Goal: Information Seeking & Learning: Learn about a topic

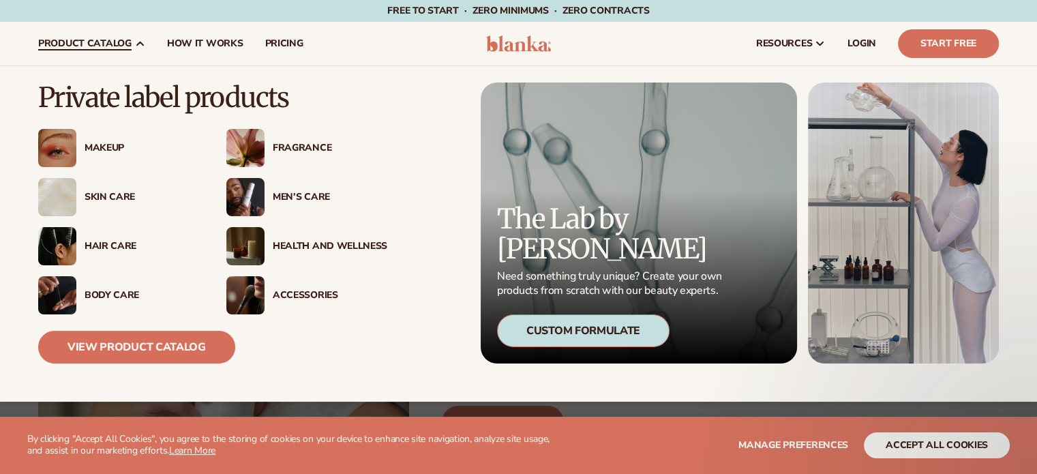
click at [125, 192] on div "Skin Care" at bounding box center [142, 198] width 115 height 12
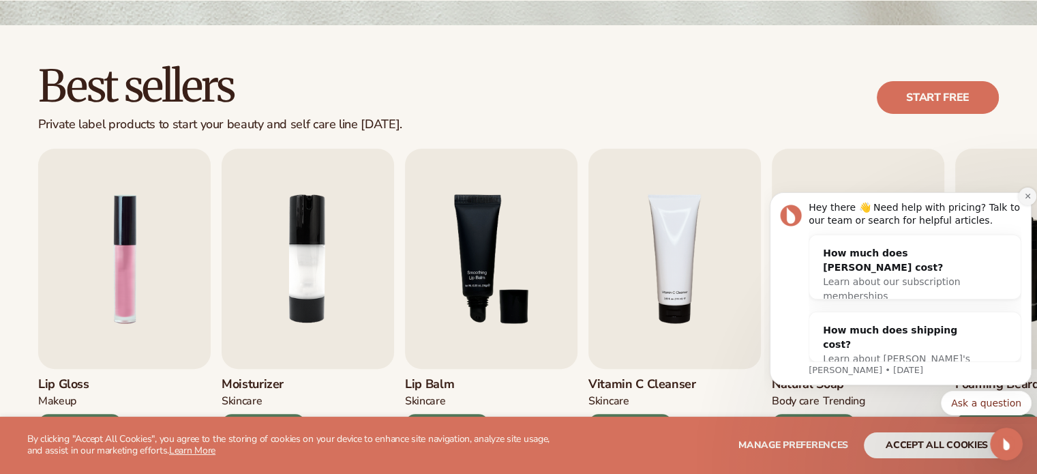
click at [1024, 198] on icon "Dismiss notification" at bounding box center [1028, 196] width 8 height 8
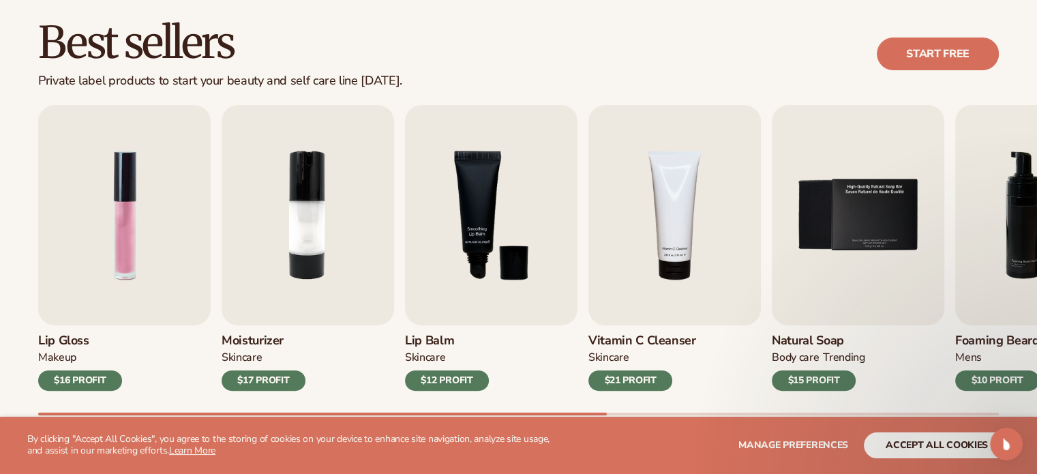
scroll to position [409, 0]
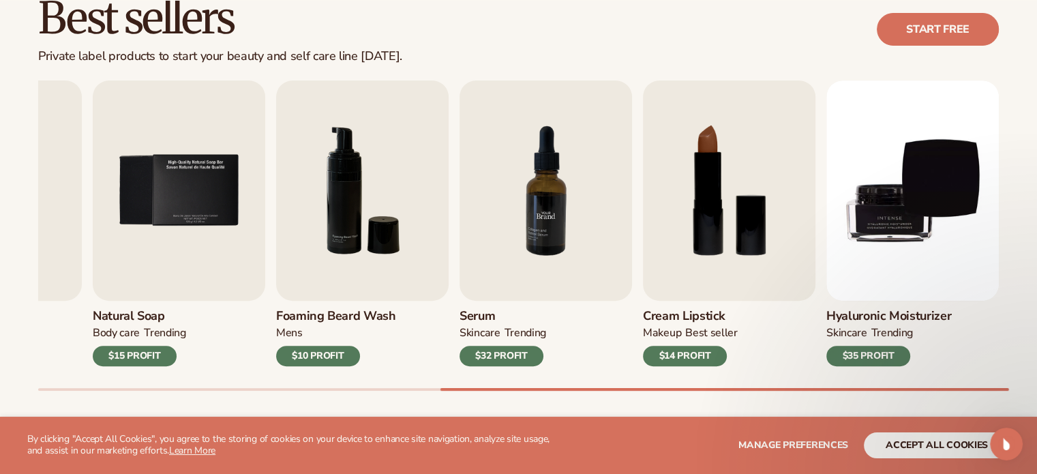
click at [582, 276] on img "7 / 9" at bounding box center [546, 190] width 173 height 220
click at [506, 354] on div "$32 PROFIT" at bounding box center [502, 356] width 84 height 20
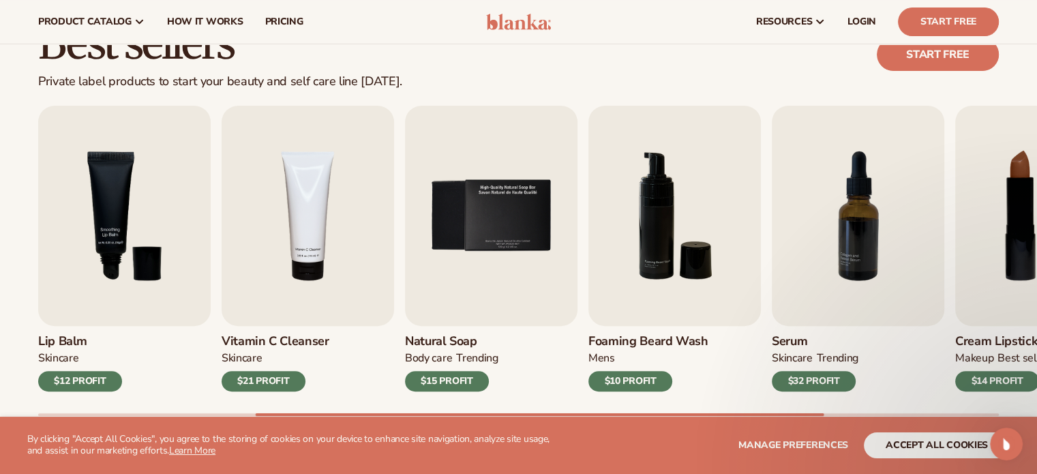
scroll to position [341, 0]
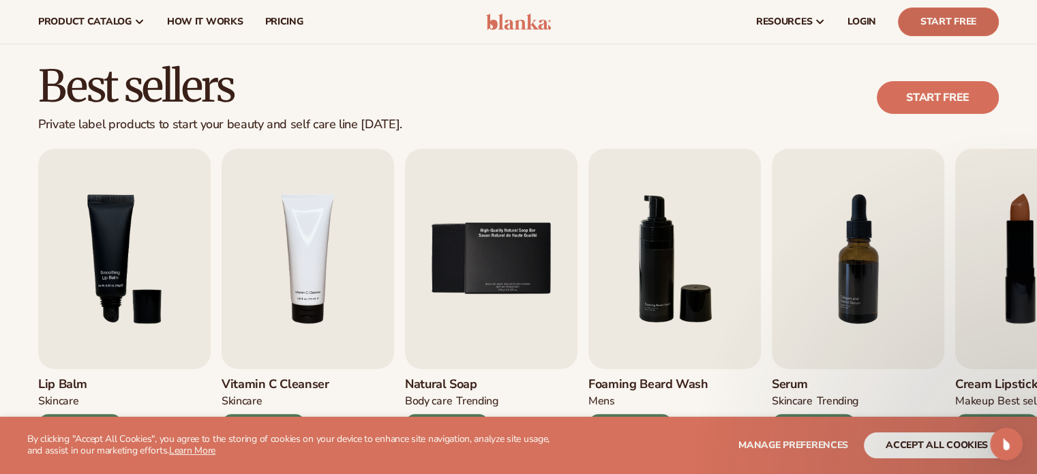
click at [919, 8] on link "Start Free" at bounding box center [948, 22] width 101 height 29
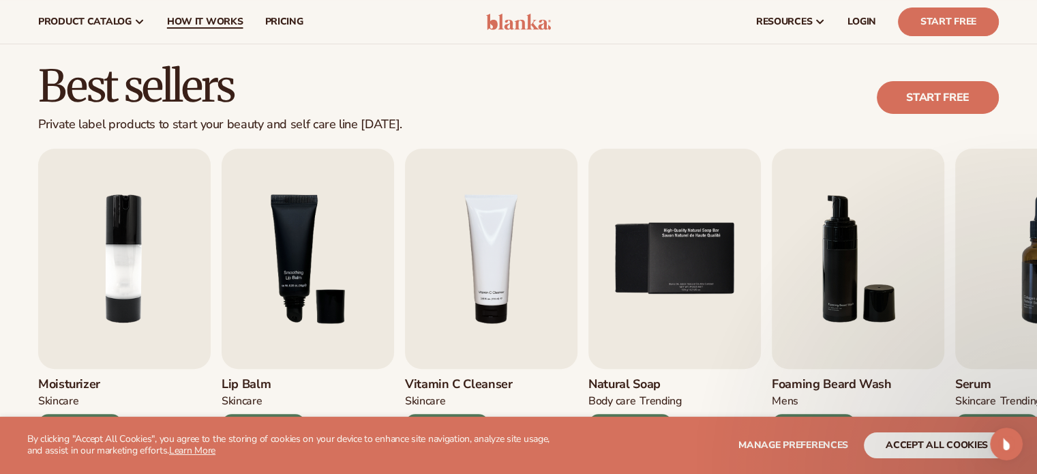
click at [189, 27] on span "How It Works" at bounding box center [205, 21] width 76 height 11
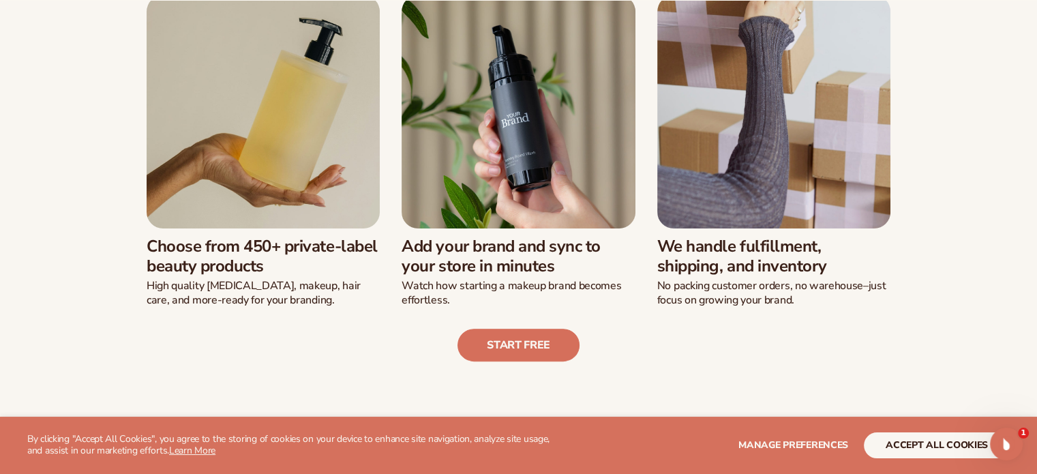
scroll to position [409, 0]
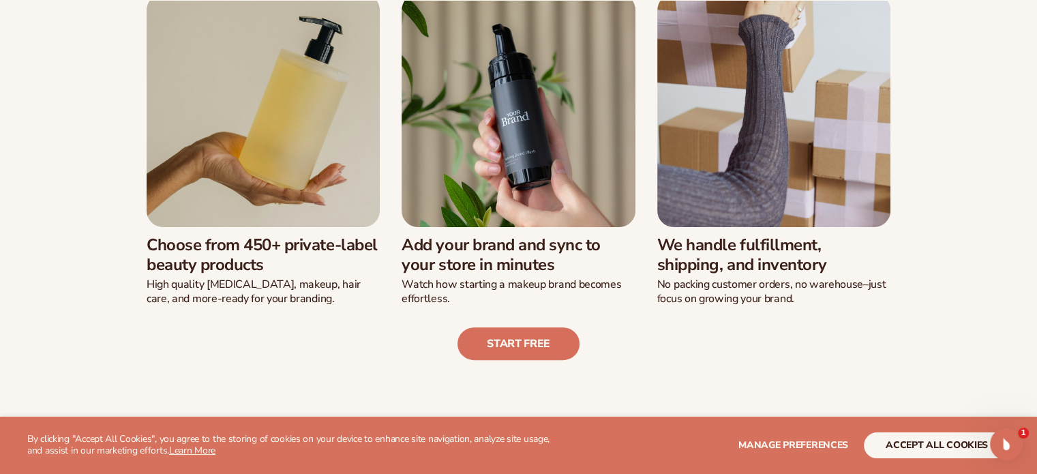
drag, startPoint x: 698, startPoint y: 239, endPoint x: 843, endPoint y: 309, distance: 161.0
click at [846, 314] on div "We’ve built a new way of launching a beauty line: Choose from 450+ private-labe…" at bounding box center [518, 151] width 961 height 419
click at [838, 306] on div "Start free" at bounding box center [518, 332] width 961 height 55
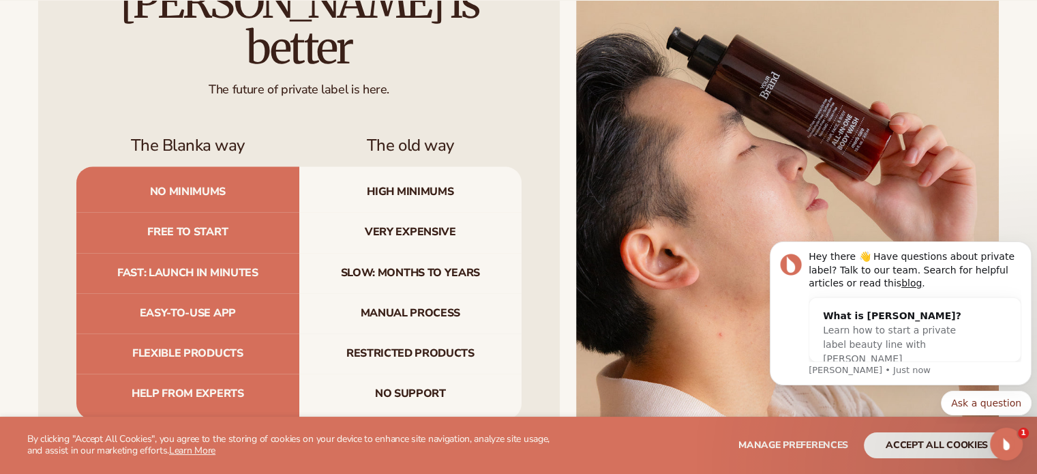
scroll to position [1432, 0]
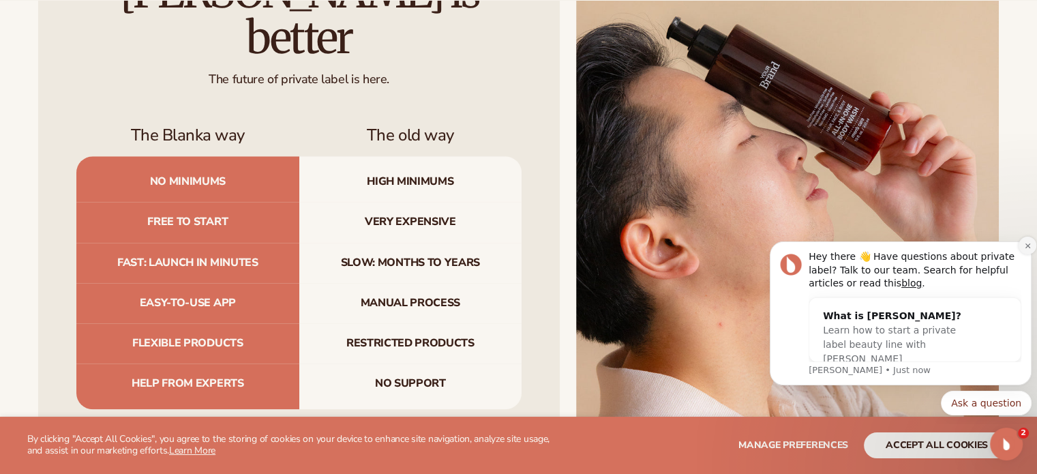
click at [1029, 252] on button "Dismiss notification" at bounding box center [1028, 246] width 18 height 18
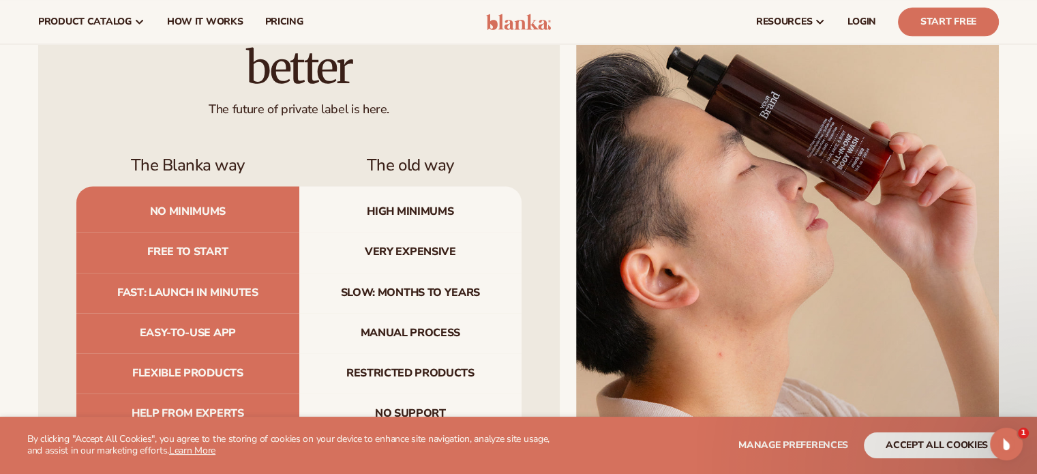
scroll to position [1223, 0]
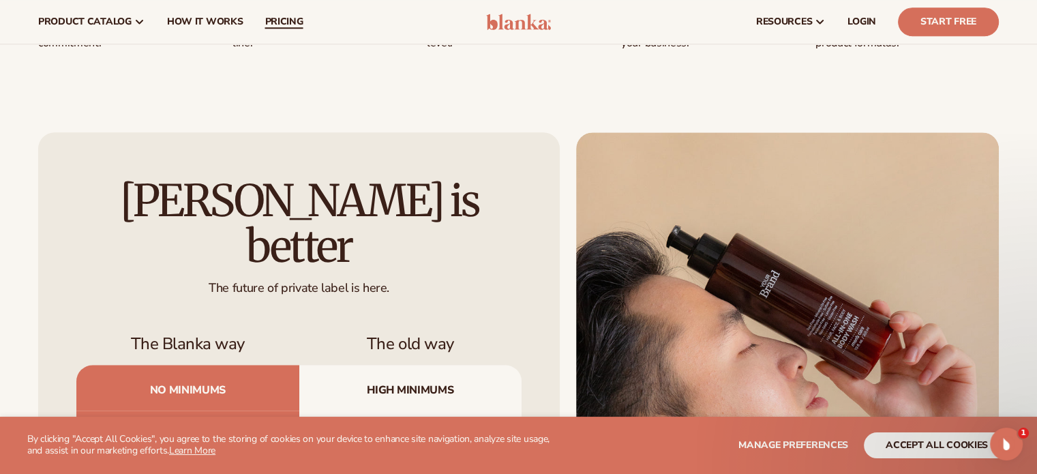
click at [275, 26] on span "pricing" at bounding box center [284, 21] width 38 height 11
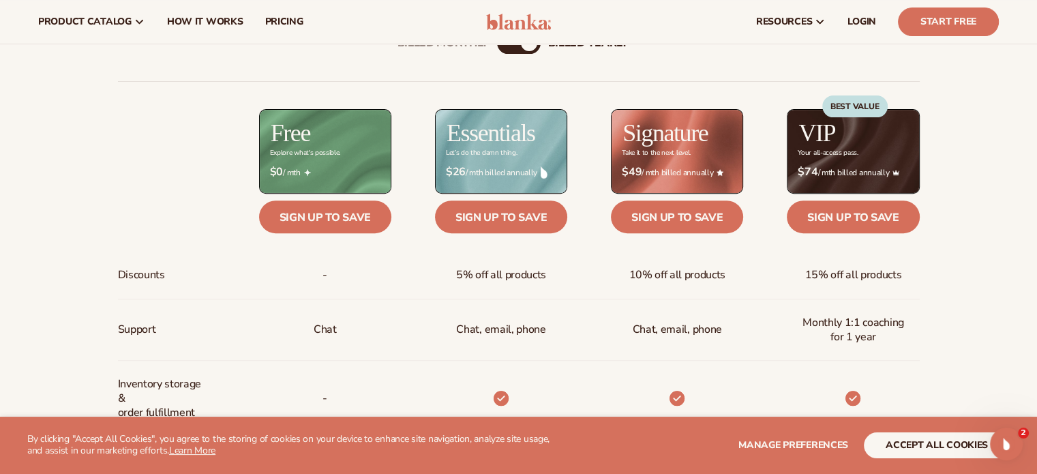
scroll to position [341, 0]
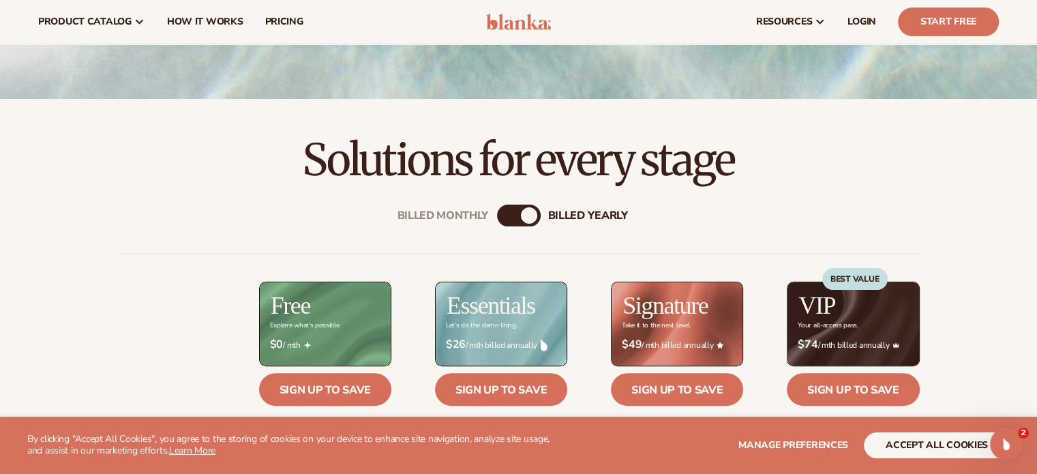
click at [527, 219] on div "billed Yearly" at bounding box center [529, 215] width 16 height 16
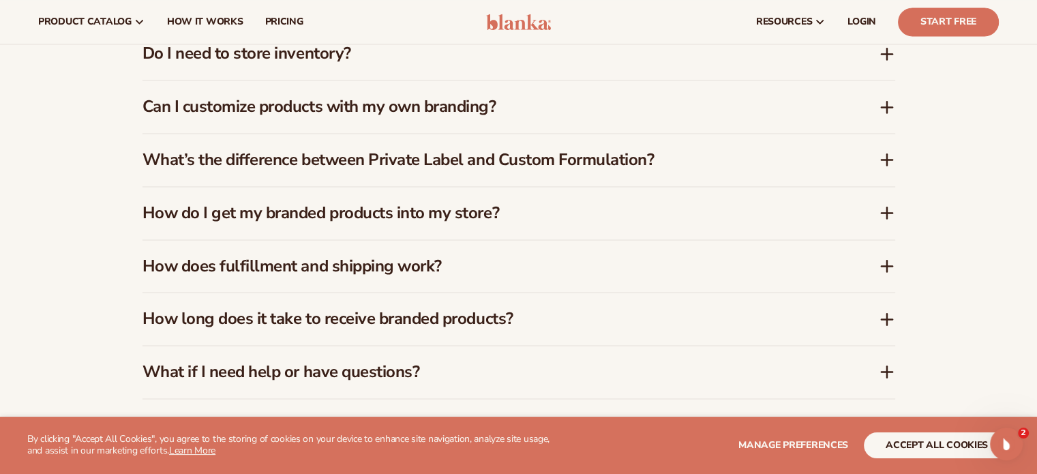
scroll to position [1977, 0]
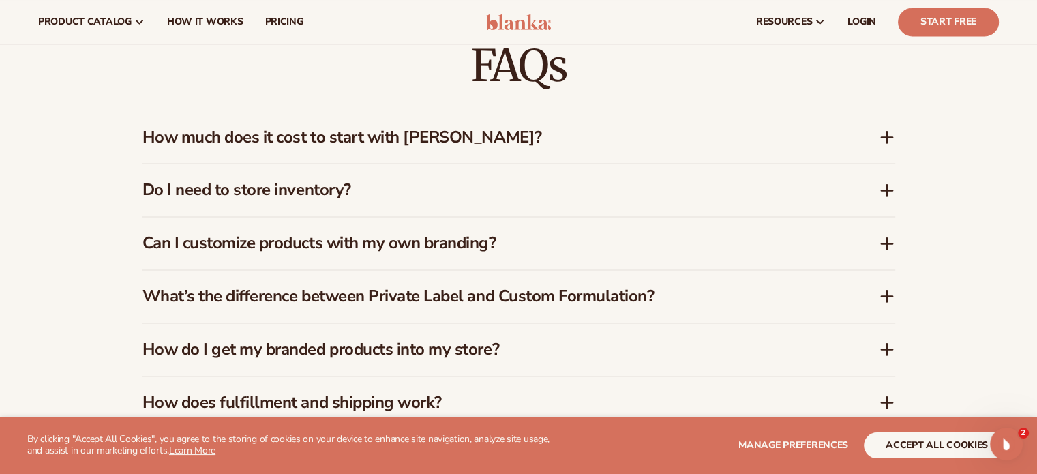
click at [891, 137] on icon at bounding box center [887, 137] width 11 height 0
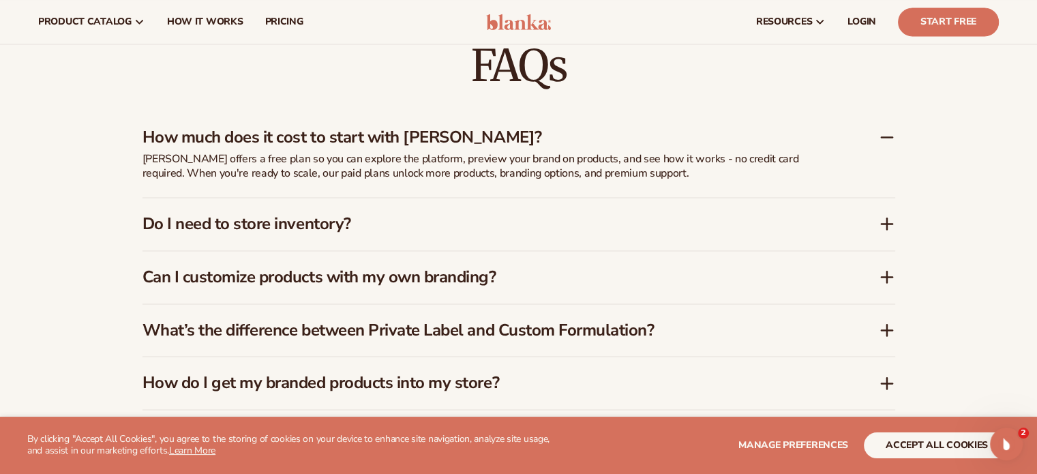
click at [891, 137] on icon at bounding box center [887, 137] width 11 height 0
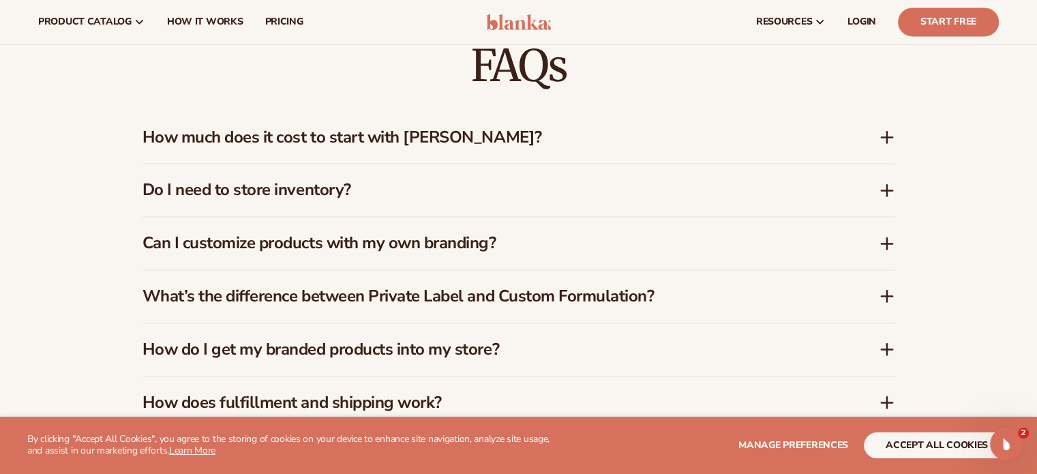
click at [888, 191] on icon at bounding box center [887, 190] width 16 height 16
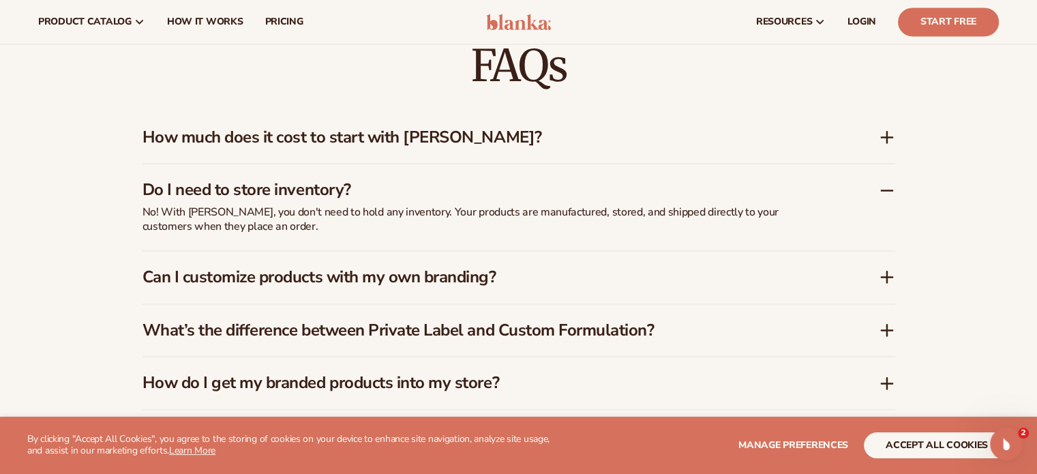
click at [888, 191] on icon at bounding box center [887, 190] width 16 height 16
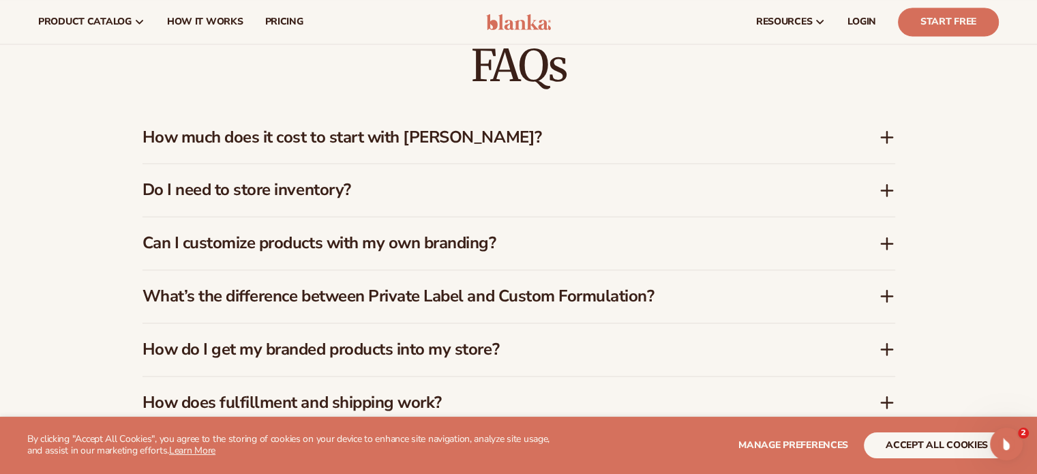
click at [881, 240] on icon at bounding box center [887, 243] width 16 height 16
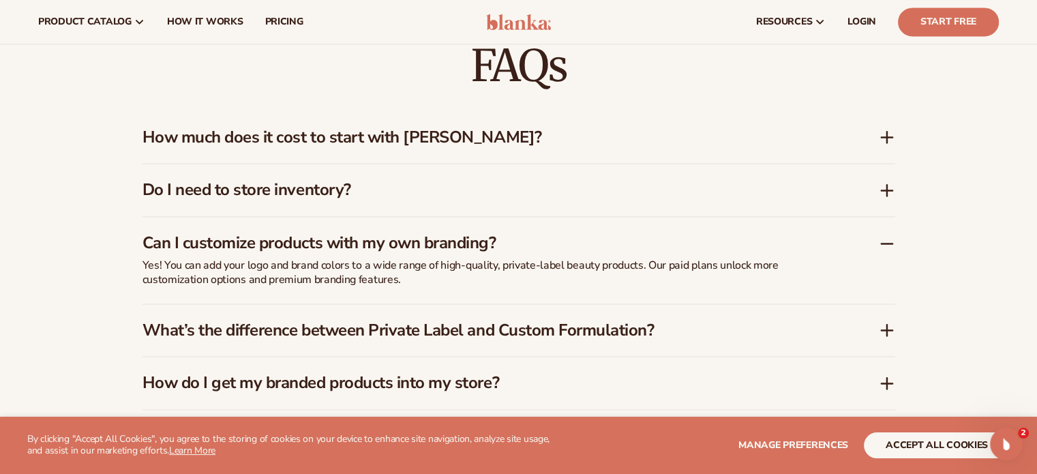
click at [881, 240] on icon at bounding box center [887, 243] width 16 height 16
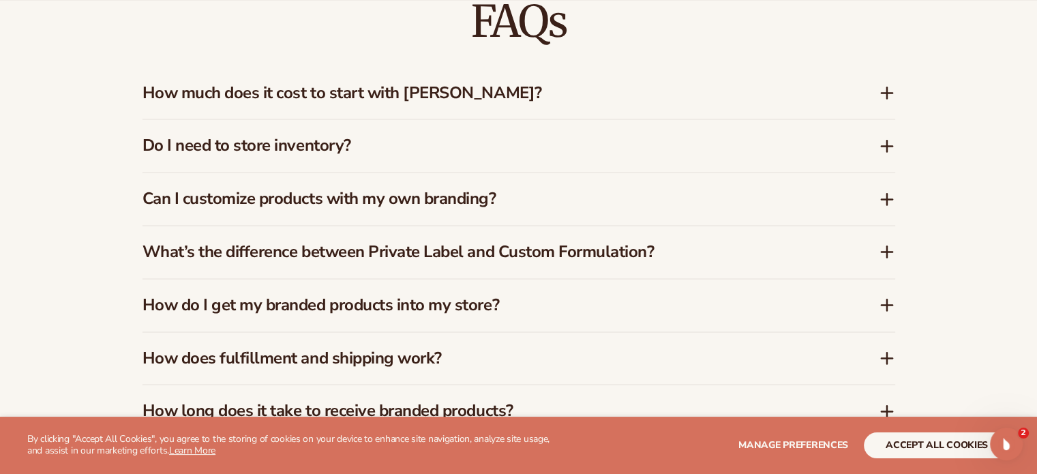
scroll to position [2046, 0]
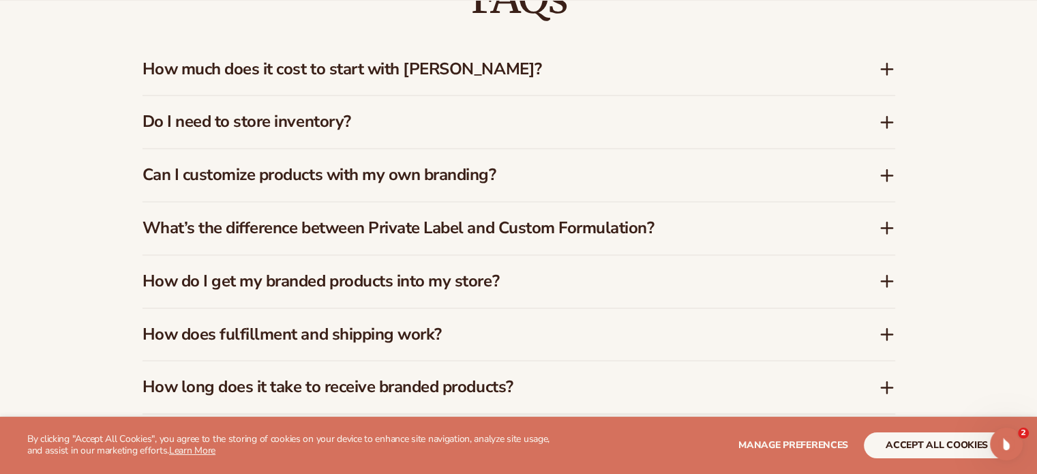
click at [880, 233] on icon at bounding box center [887, 228] width 16 height 16
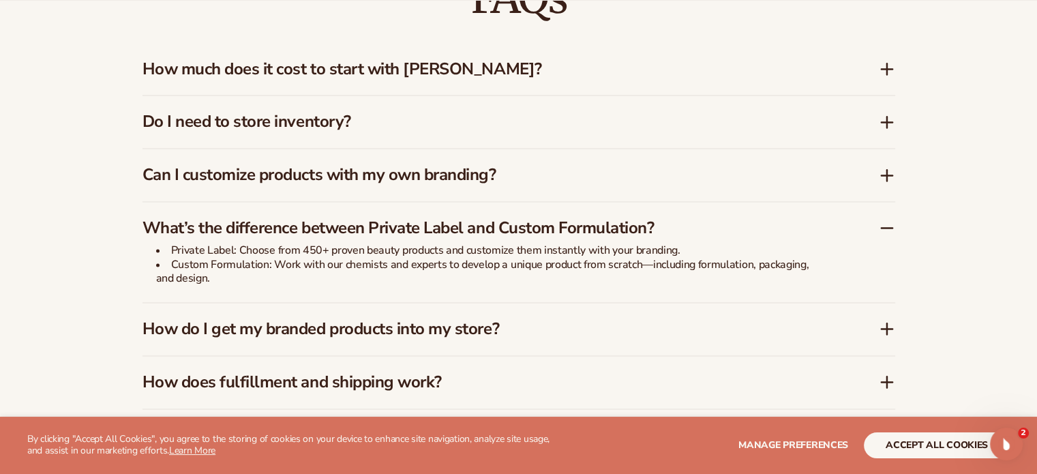
click at [882, 231] on icon at bounding box center [887, 228] width 16 height 16
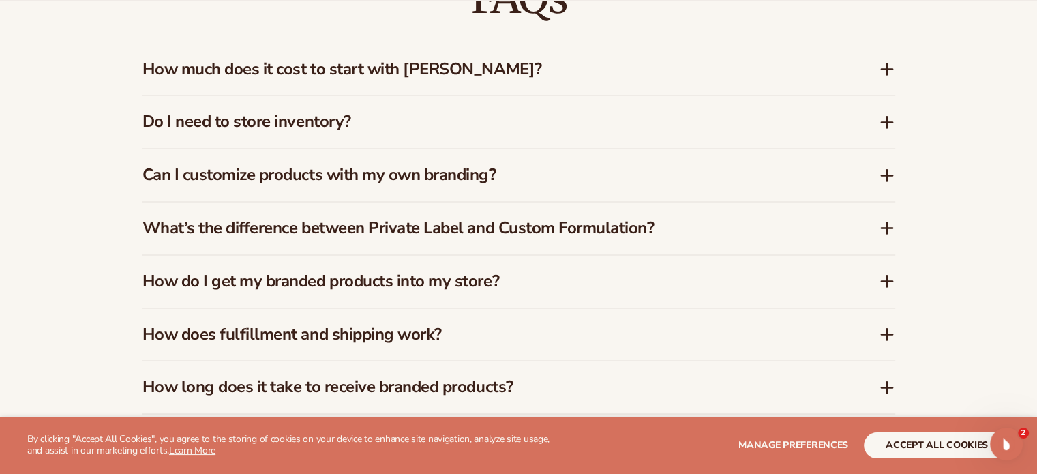
scroll to position [2114, 0]
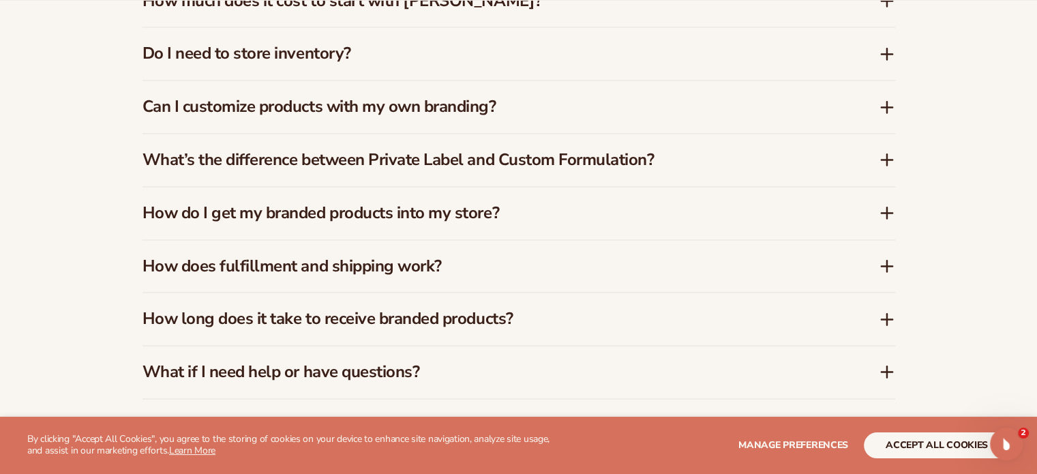
click at [884, 260] on icon at bounding box center [887, 266] width 16 height 16
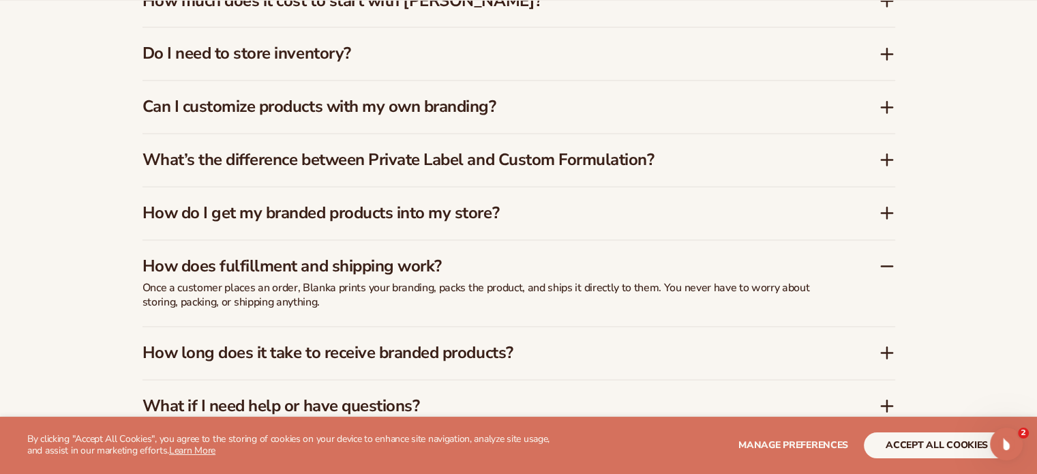
click at [884, 260] on icon at bounding box center [887, 266] width 16 height 16
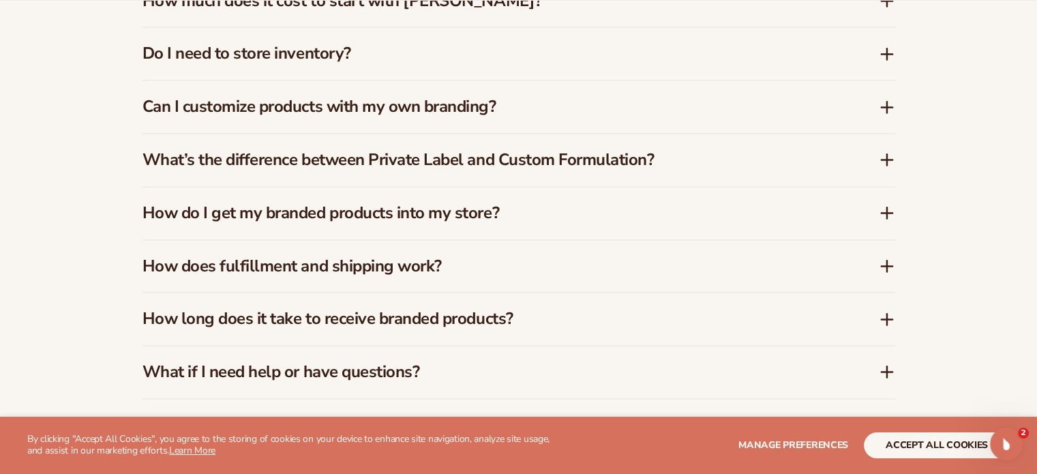
scroll to position [2182, 0]
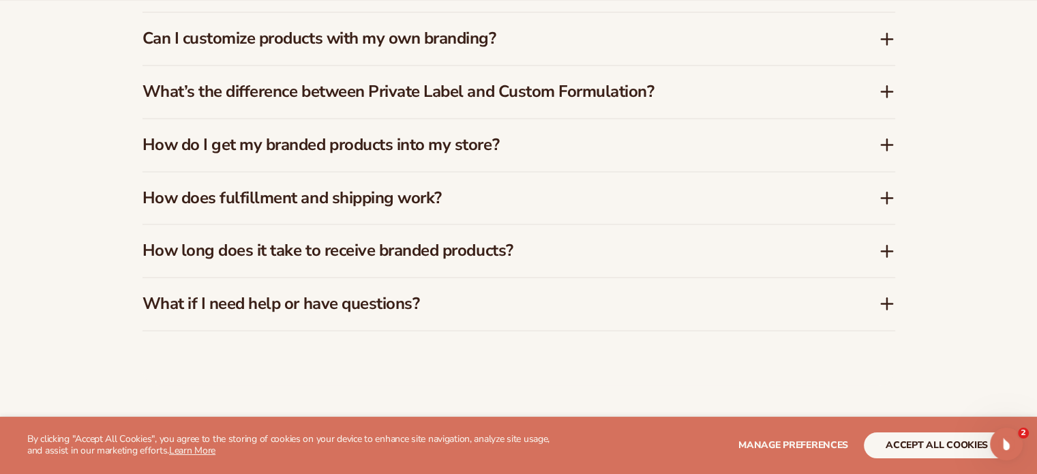
click at [880, 245] on icon at bounding box center [887, 251] width 16 height 16
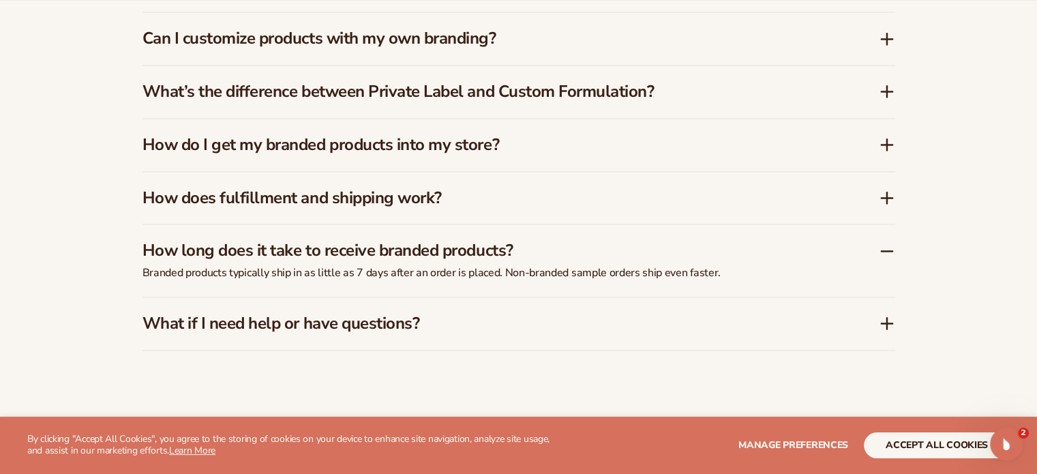
click at [893, 244] on icon at bounding box center [887, 251] width 16 height 16
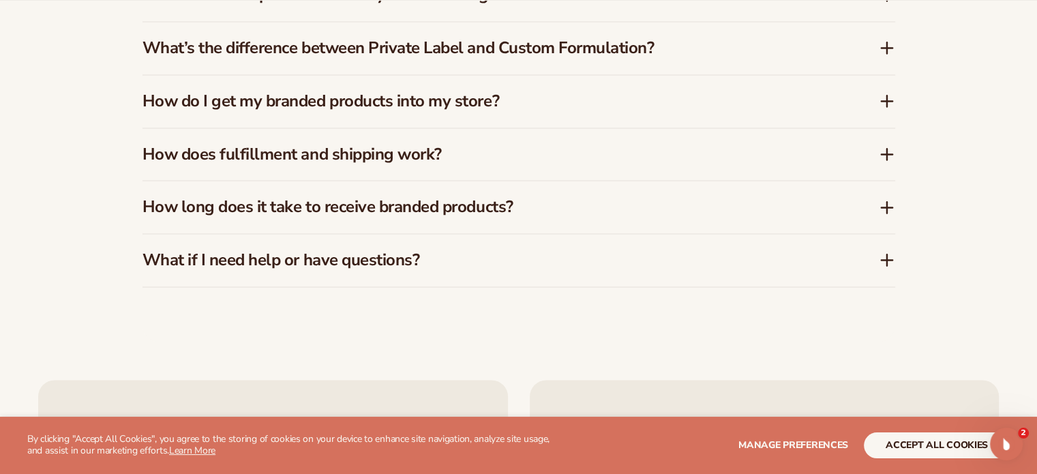
scroll to position [2250, 0]
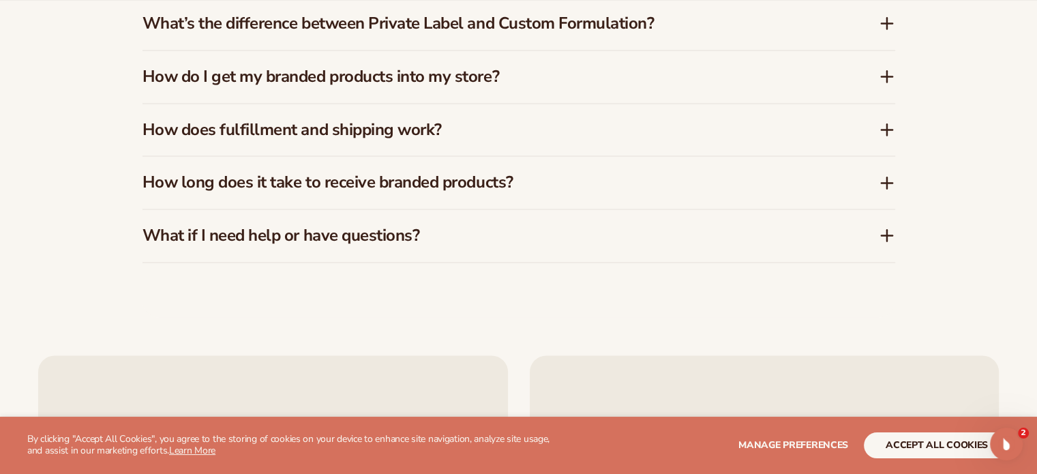
click at [896, 237] on div "FAQs How much does it cost to start with Blanka? Blanka offers a free plan so y…" at bounding box center [518, 16] width 829 height 601
click at [888, 237] on icon at bounding box center [887, 235] width 16 height 16
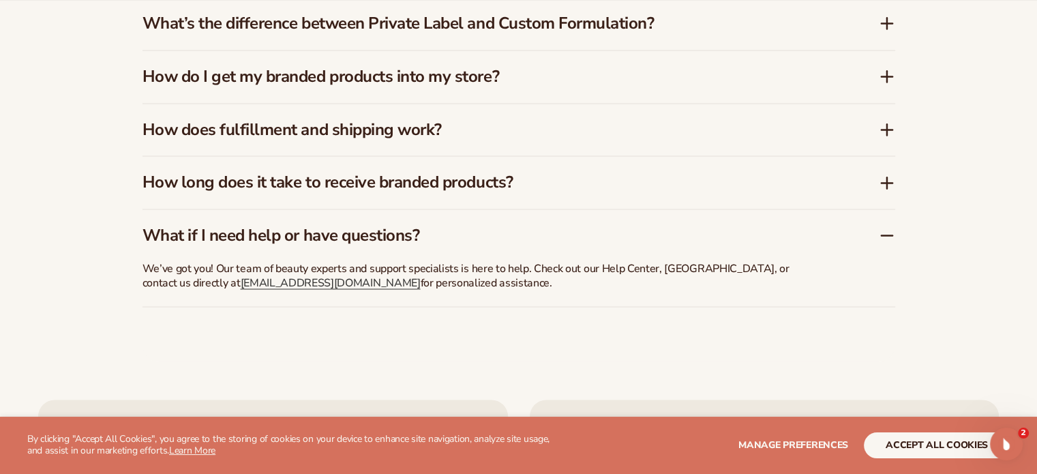
click at [888, 237] on icon at bounding box center [887, 235] width 16 height 16
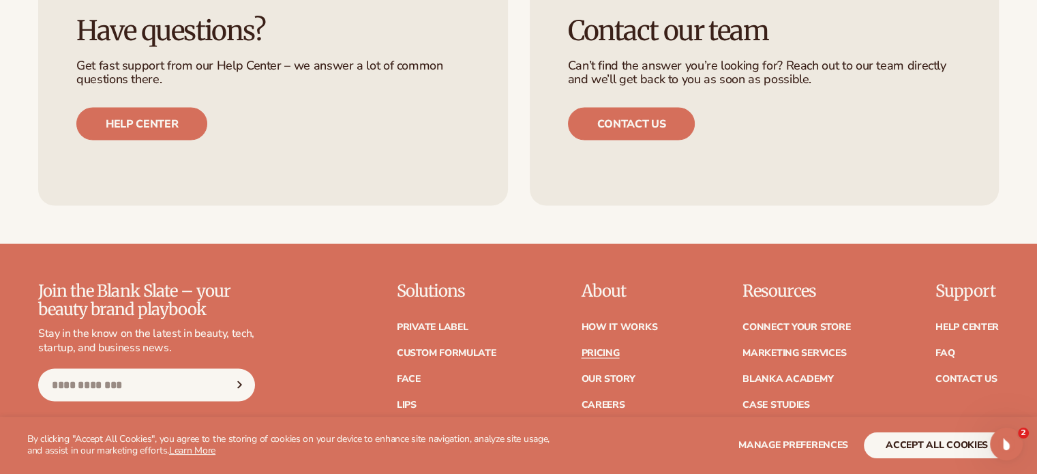
scroll to position [2796, 0]
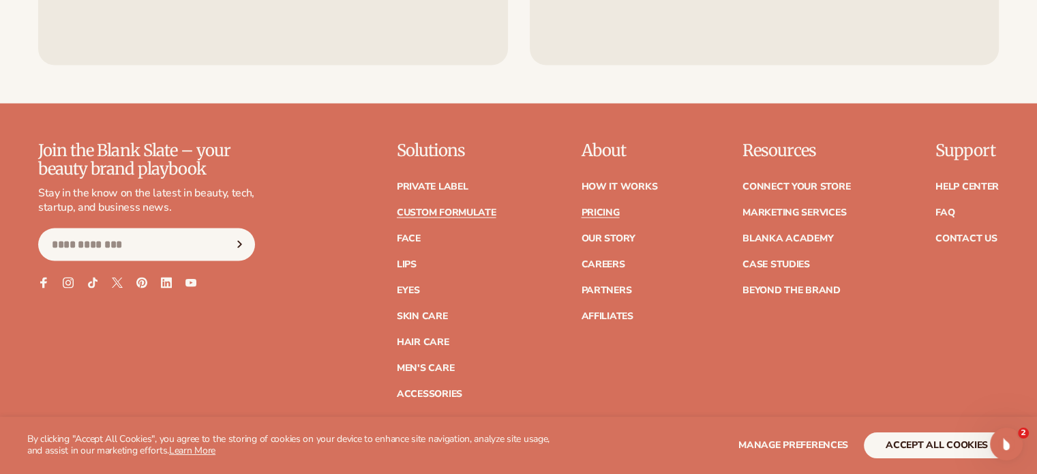
click at [466, 208] on link "Custom formulate" at bounding box center [447, 213] width 100 height 10
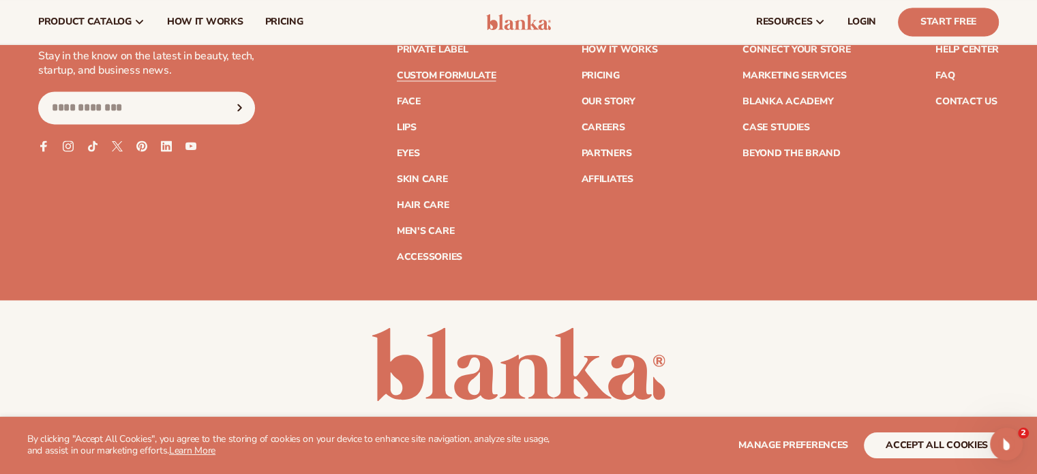
scroll to position [2003, 0]
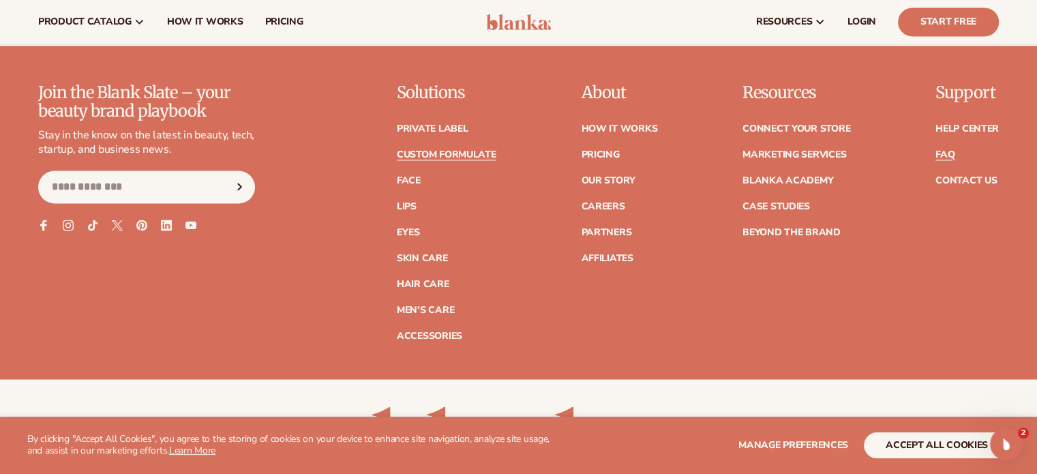
click at [947, 156] on link "FAQ" at bounding box center [945, 155] width 19 height 10
